Goal: Transaction & Acquisition: Purchase product/service

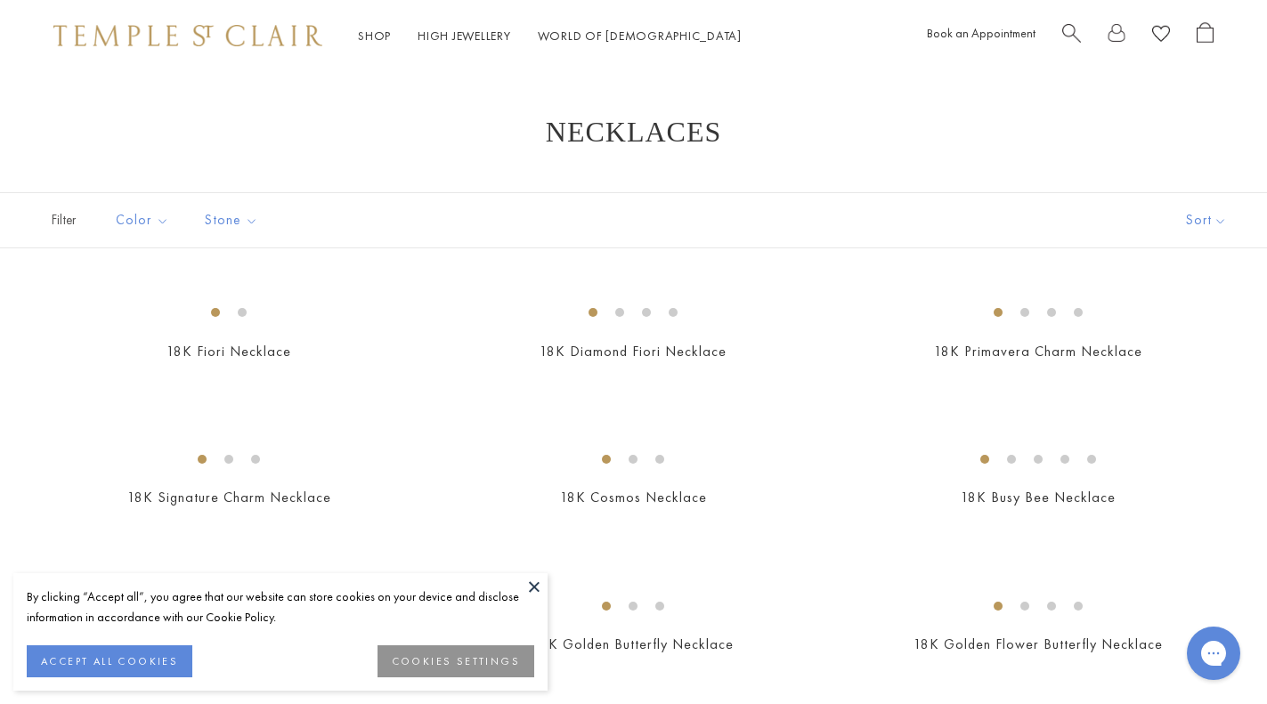
click at [1075, 31] on span "Search" at bounding box center [1071, 31] width 19 height 19
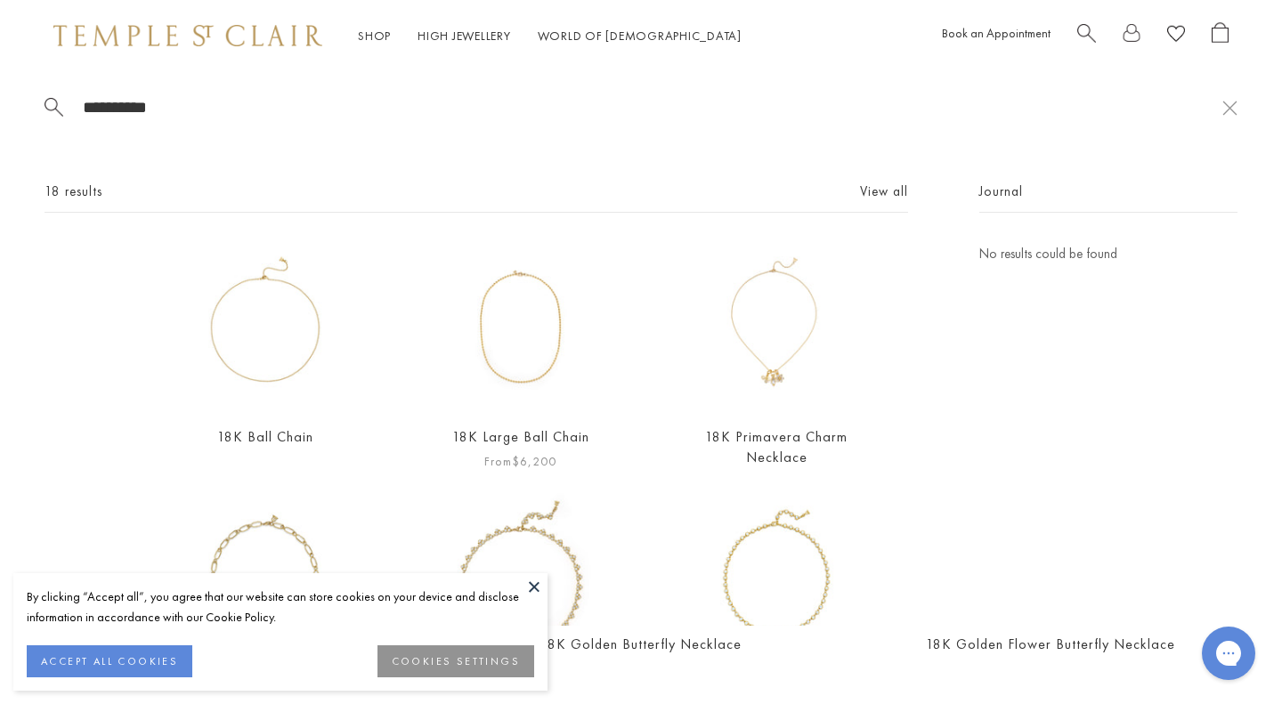
type input "**********"
click at [539, 329] on img at bounding box center [520, 326] width 167 height 167
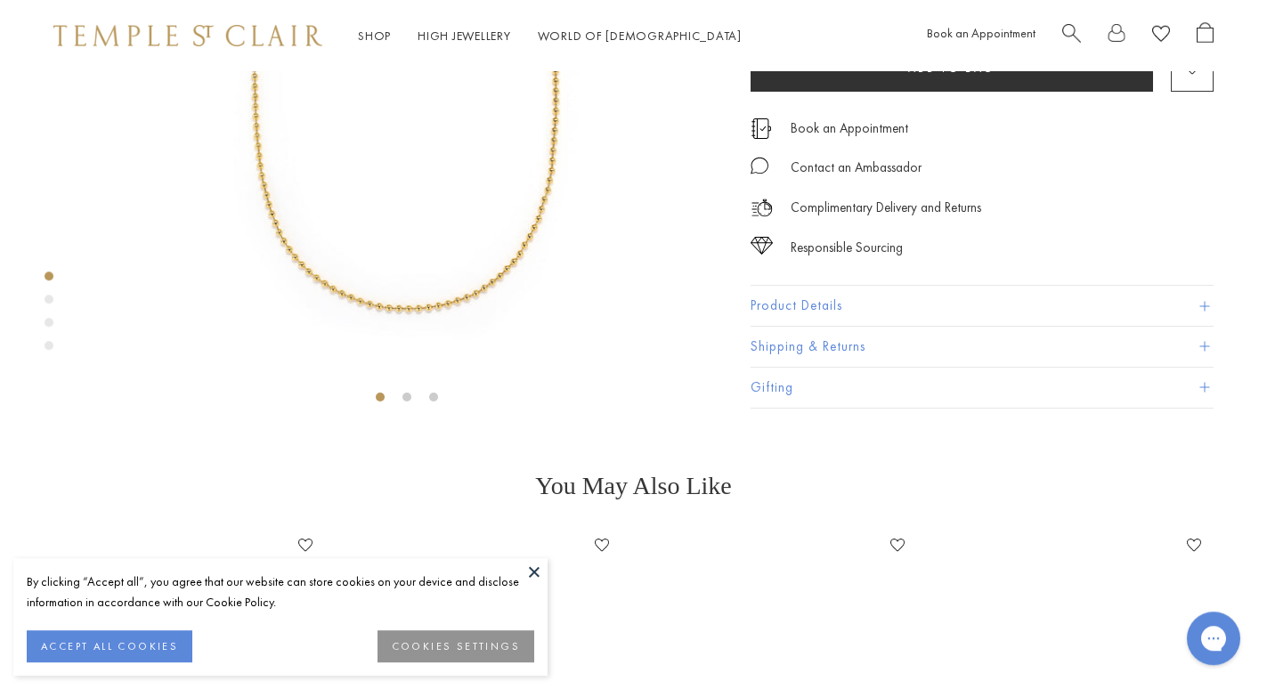
scroll to position [297, 0]
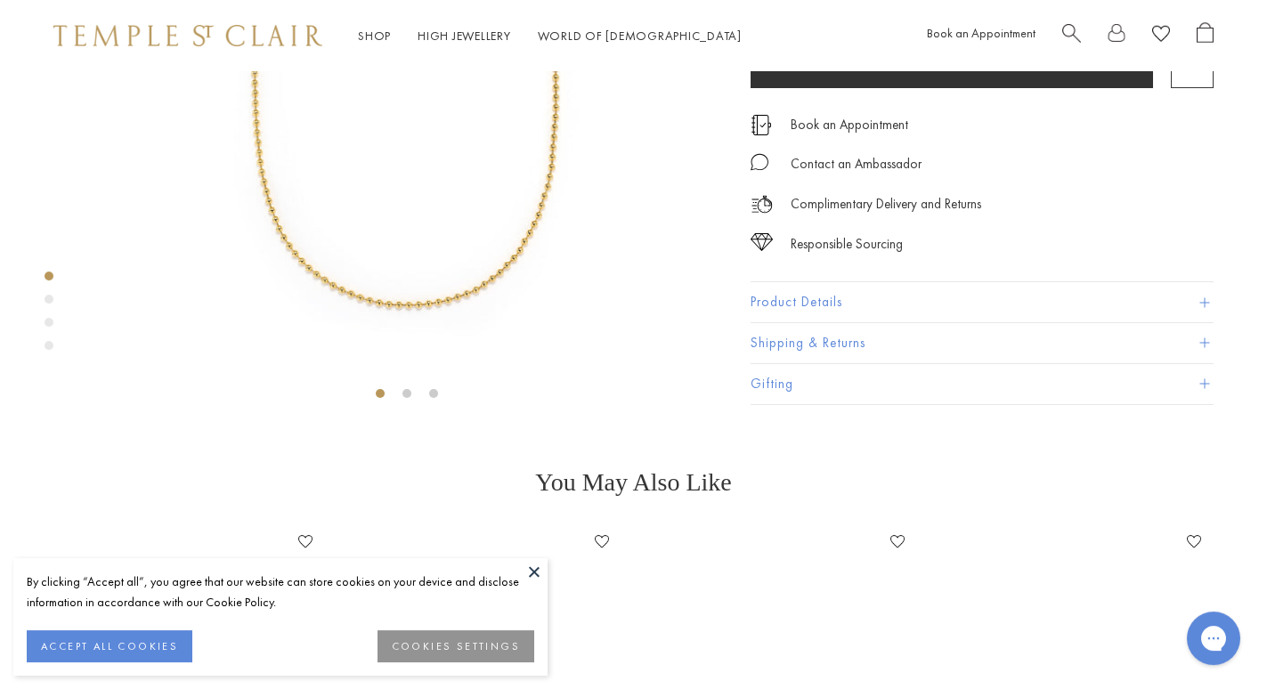
click at [902, 323] on button "Product Details" at bounding box center [982, 303] width 463 height 40
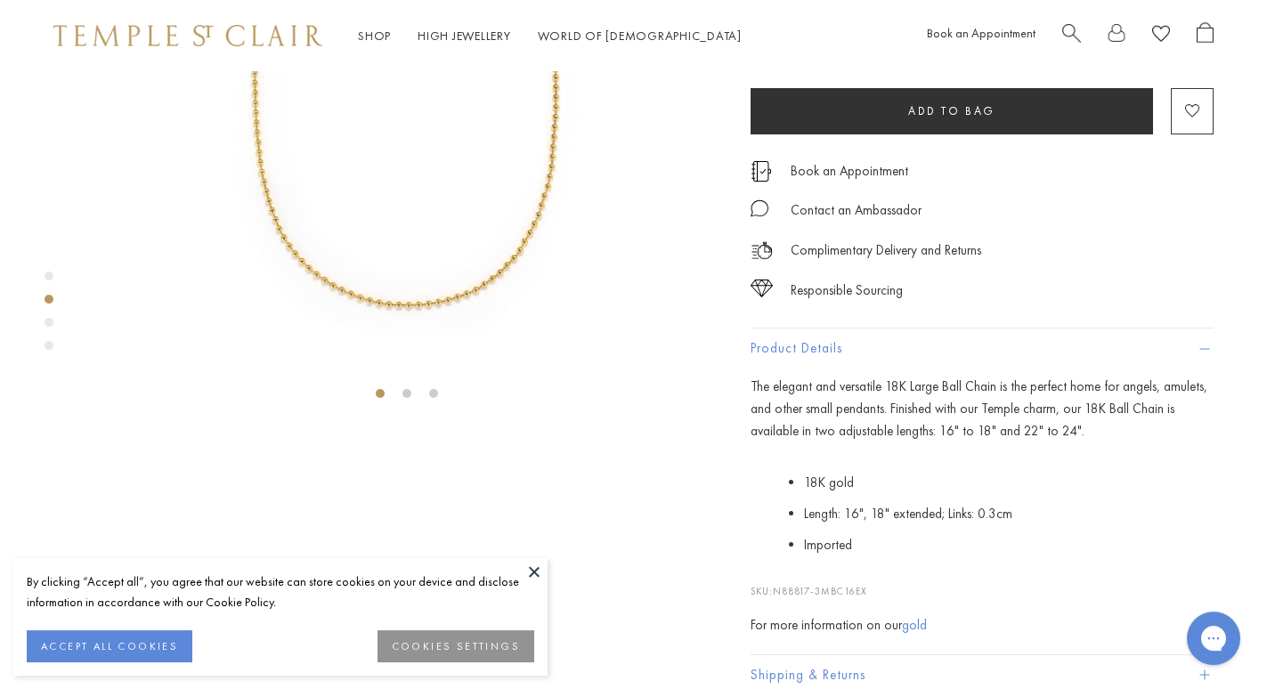
scroll to position [519, 0]
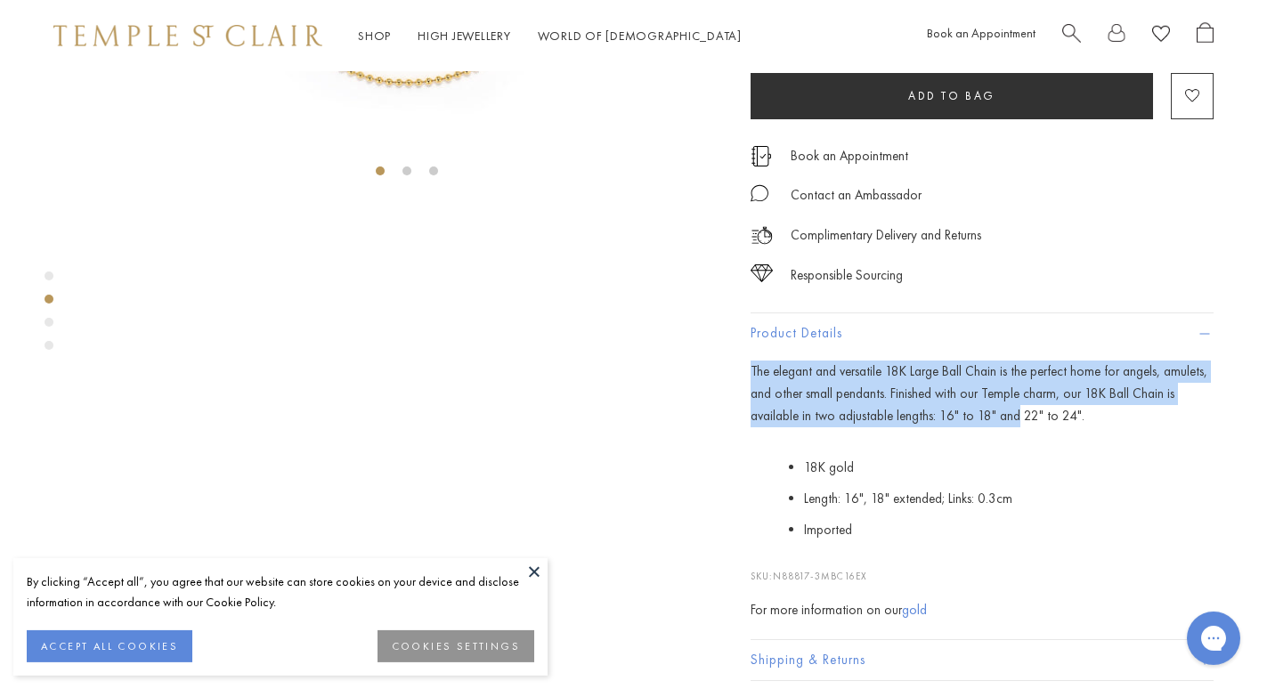
drag, startPoint x: 1013, startPoint y: 417, endPoint x: 753, endPoint y: 373, distance: 263.7
click at [753, 373] on p "The elegant and versatile 18K Large Ball Chain is the perfect home for angels, …" at bounding box center [982, 395] width 463 height 66
copy p "The elegant and versatile 18K Large Ball Chain is the perfect home for angels, …"
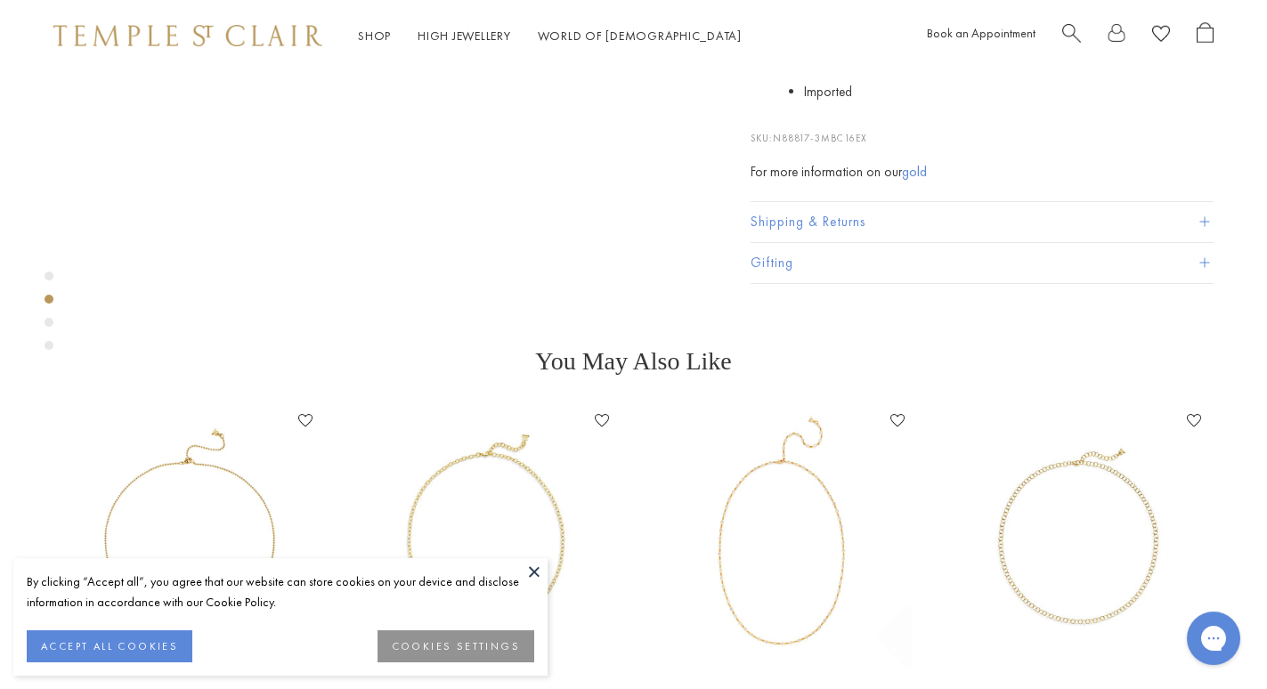
scroll to position [960, 0]
click at [535, 573] on button at bounding box center [534, 571] width 27 height 27
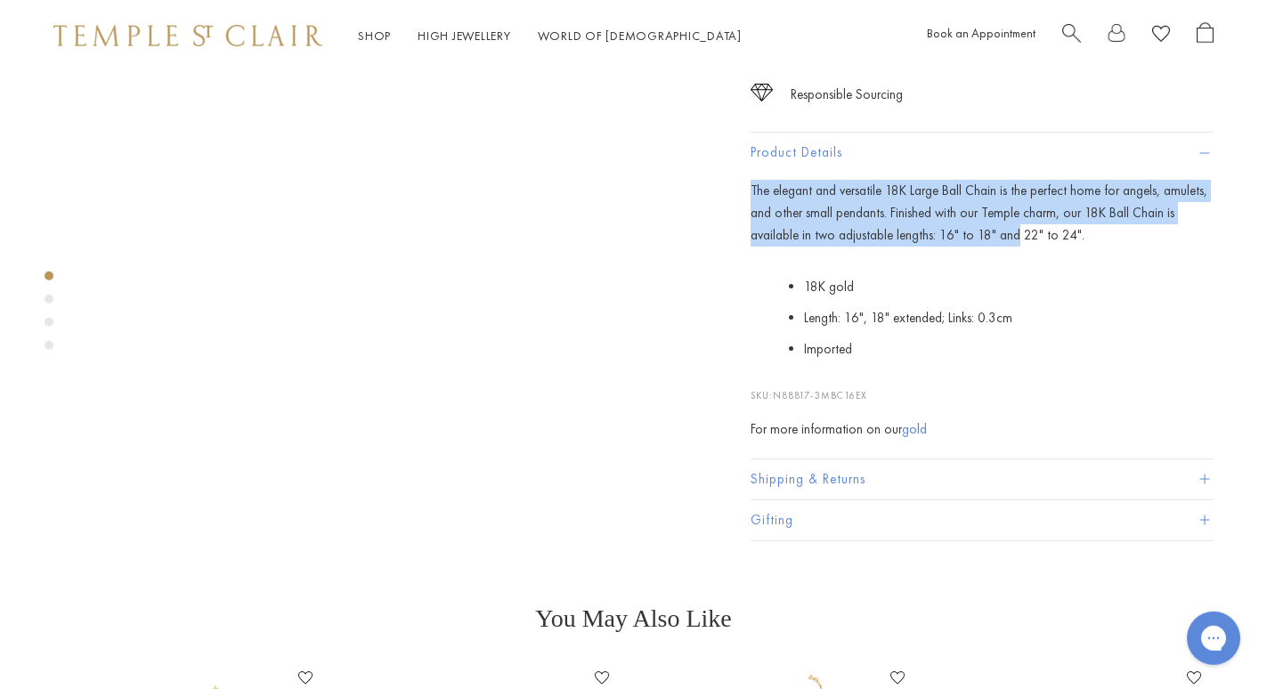
scroll to position [0, 0]
